Goal: Transaction & Acquisition: Purchase product/service

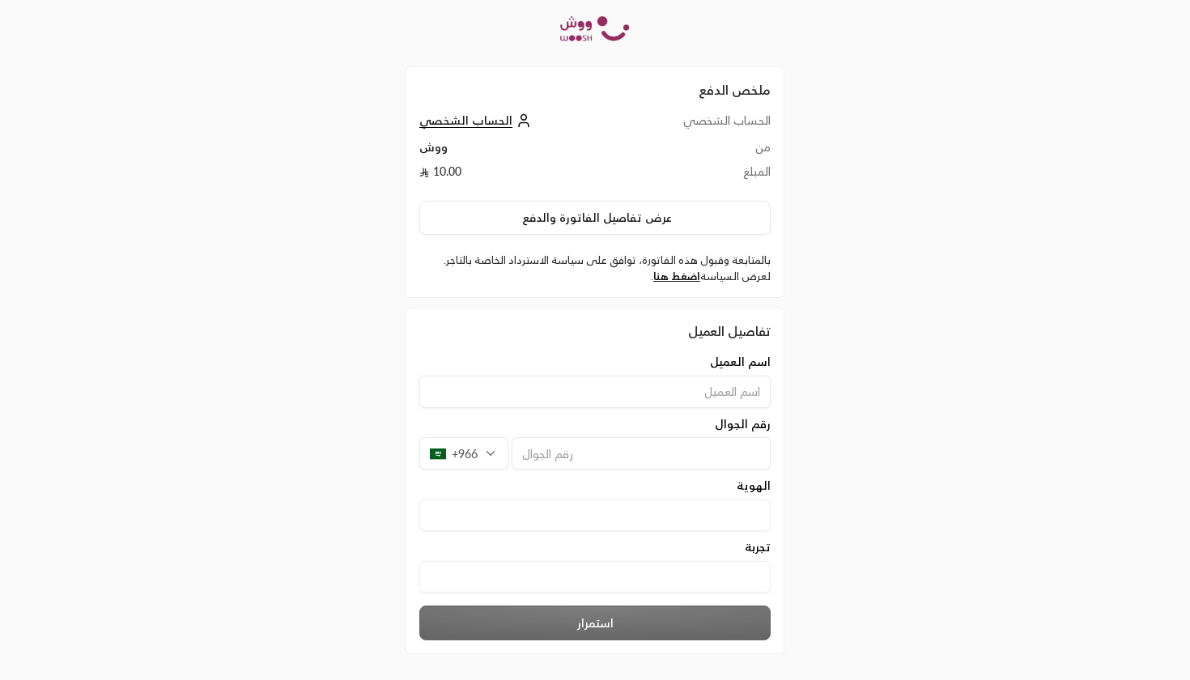
scroll to position [66, 0]
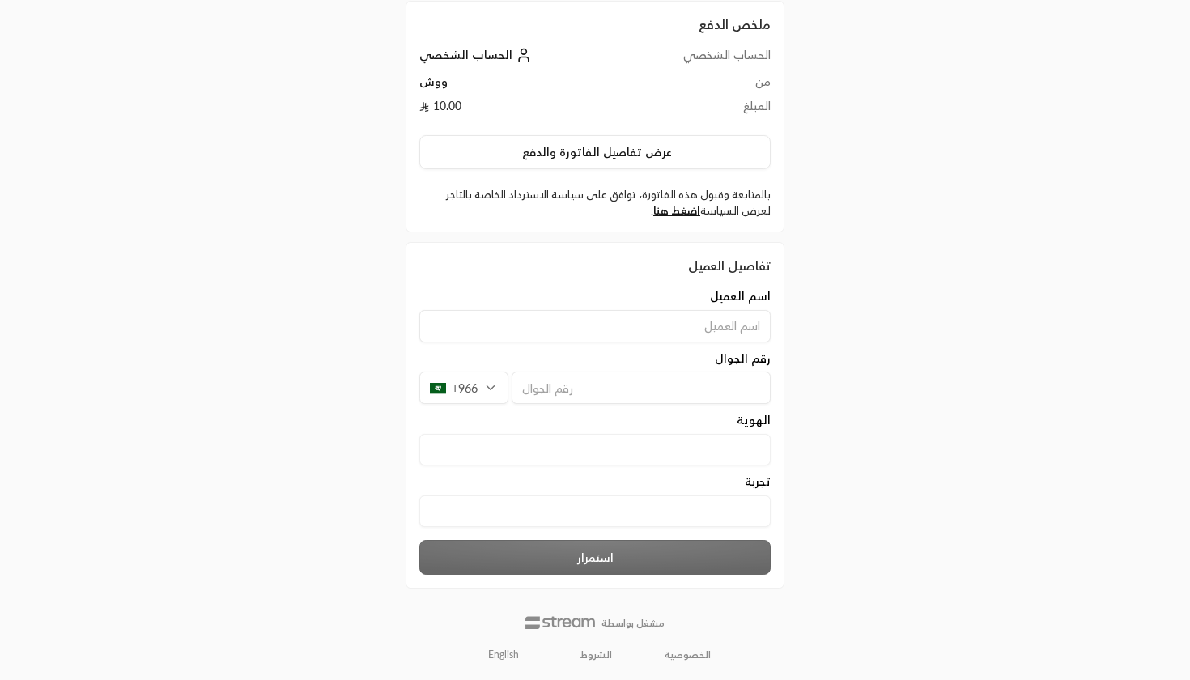
click at [732, 513] on input "text" at bounding box center [594, 511] width 351 height 32
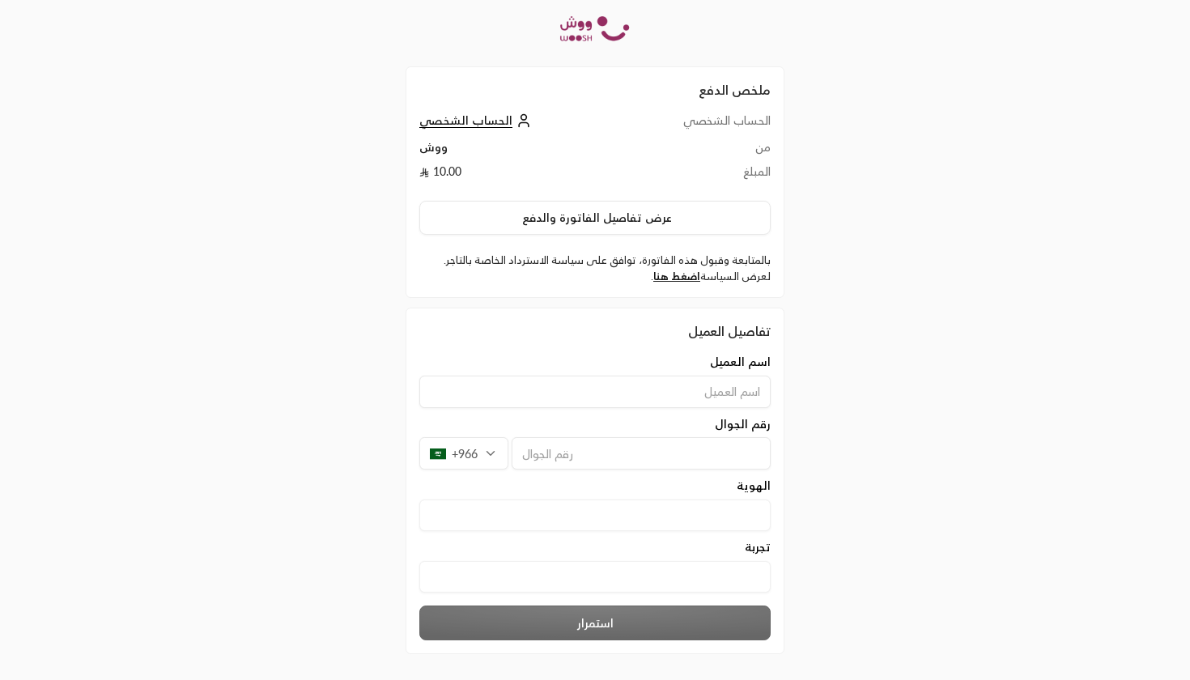
scroll to position [0, 0]
click at [646, 393] on input at bounding box center [594, 392] width 351 height 32
type input "[PERSON_NAME]"
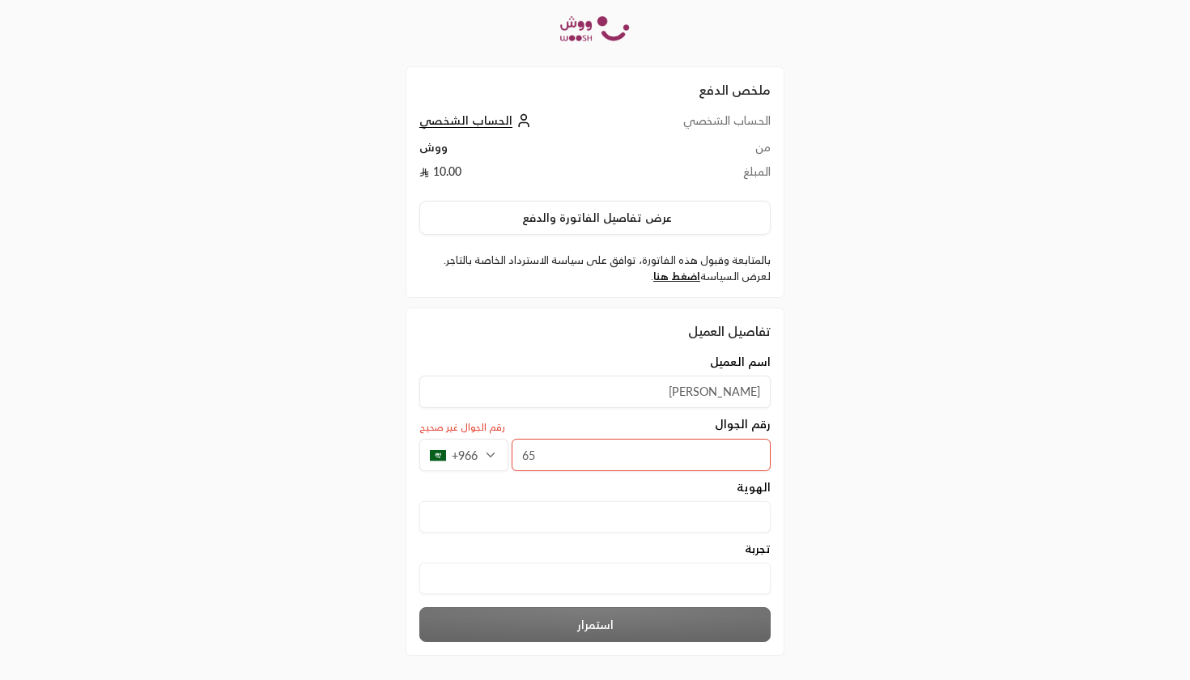
type input "6"
type input "596995502"
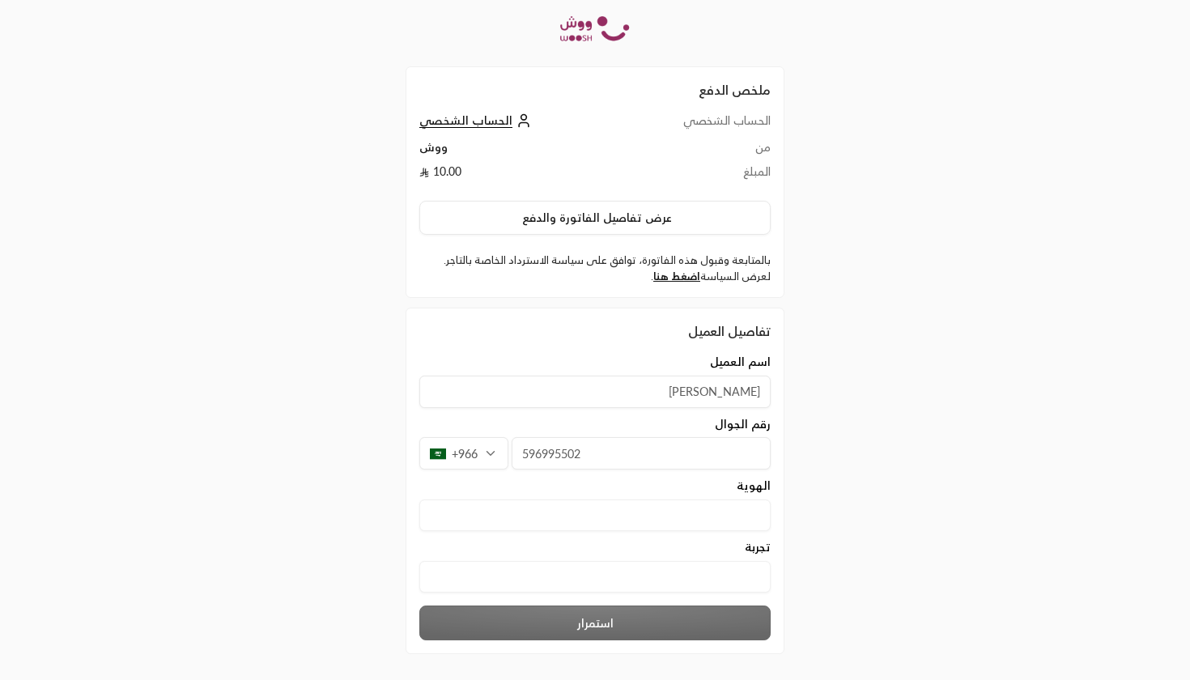
click at [566, 515] on input "text" at bounding box center [594, 515] width 351 height 32
type input "١١٠٠٠٠٠٠٠٠"
click at [600, 580] on input "text" at bounding box center [594, 577] width 351 height 32
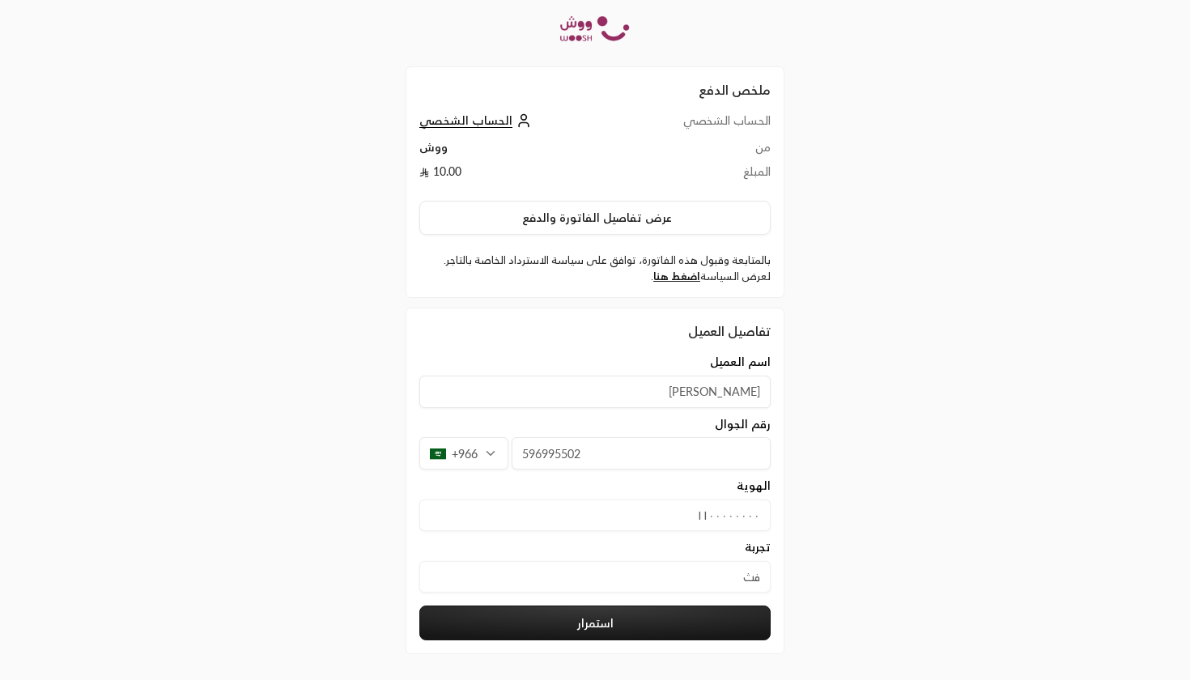
type input "ف"
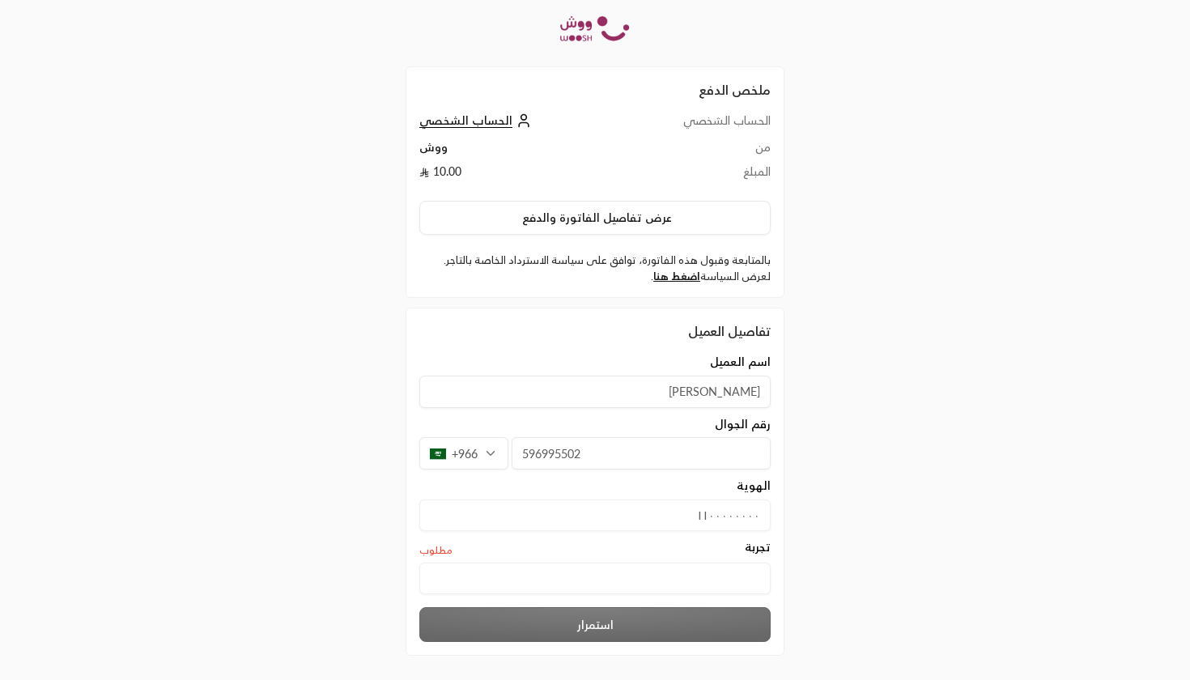
type input "ا"
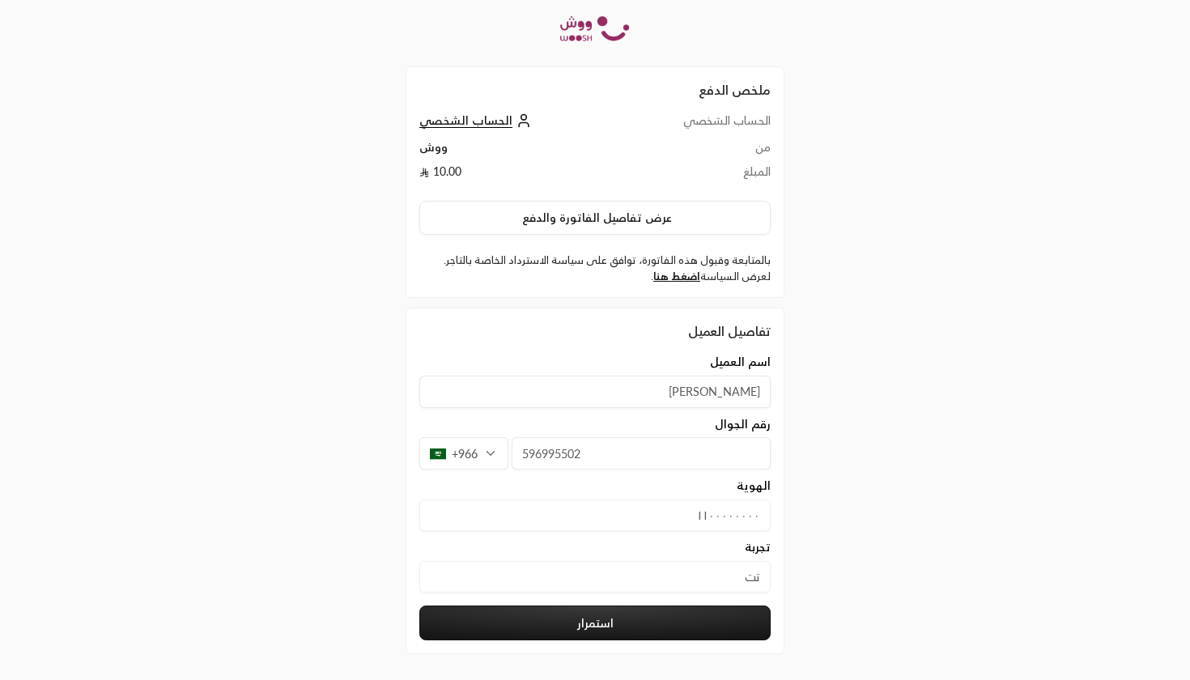
type input "تت"
click at [589, 618] on button "استمرار" at bounding box center [594, 623] width 351 height 35
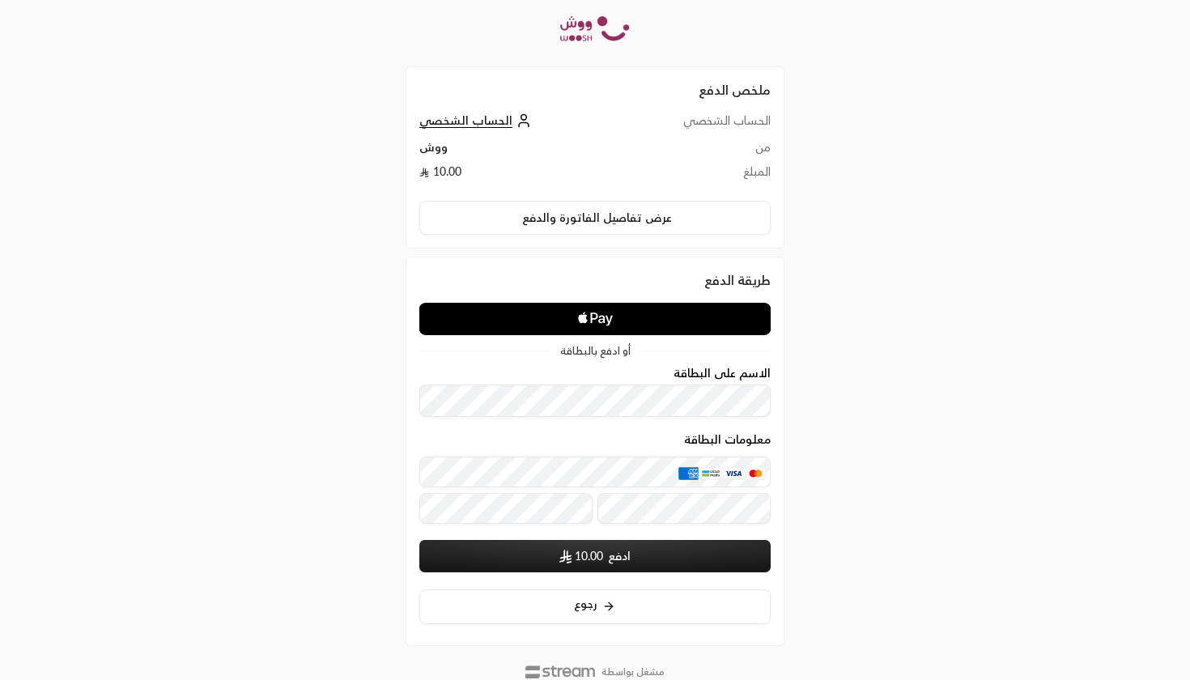
click at [563, 312] on icon "Apple Logo" at bounding box center [596, 318] width 176 height 29
